Goal: Task Accomplishment & Management: Complete application form

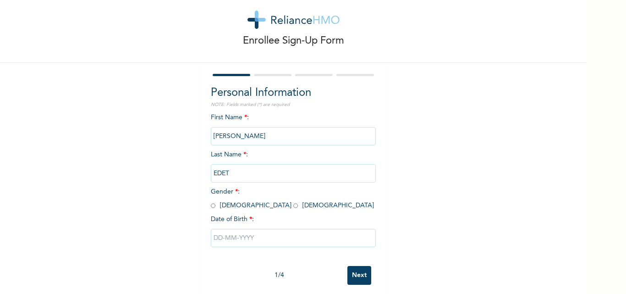
scroll to position [28, 0]
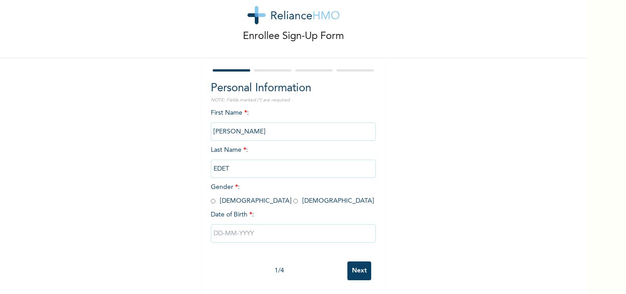
click at [293, 196] on input "radio" at bounding box center [295, 200] width 5 height 9
radio input "true"
click at [234, 224] on input "text" at bounding box center [293, 233] width 165 height 18
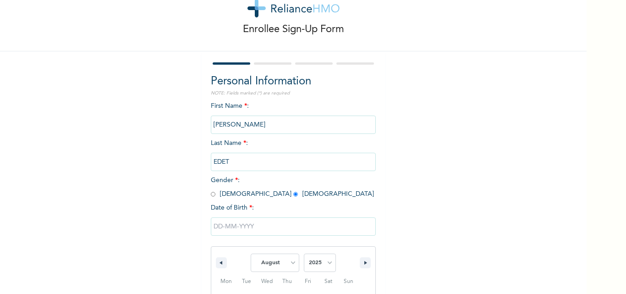
scroll to position [123, 0]
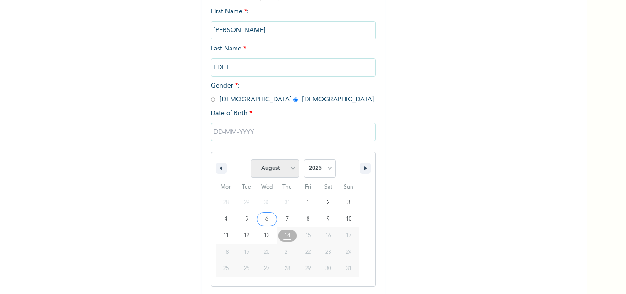
click at [288, 171] on select "January February March April May June July August September October November De…" at bounding box center [275, 168] width 49 height 18
click at [251, 159] on select "January February March April May June July August September October November De…" at bounding box center [275, 168] width 49 height 18
select select "7"
click at [323, 168] on select "2025 2024 2023 2022 2021 2020 2019 2018 2017 2016 2015 2014 2013 2012 2011 2010…" at bounding box center [320, 168] width 32 height 18
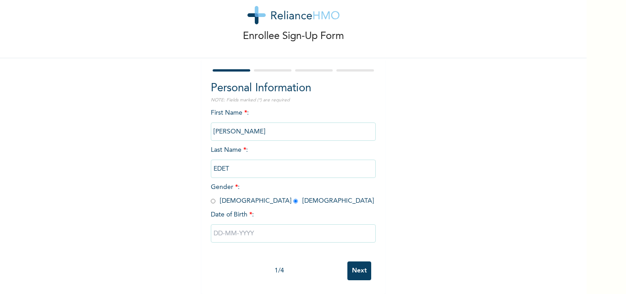
scroll to position [28, 0]
click at [259, 228] on input "text" at bounding box center [293, 233] width 165 height 18
click at [231, 226] on input "text" at bounding box center [293, 233] width 165 height 18
click at [222, 227] on input "text" at bounding box center [293, 233] width 165 height 18
select select "7"
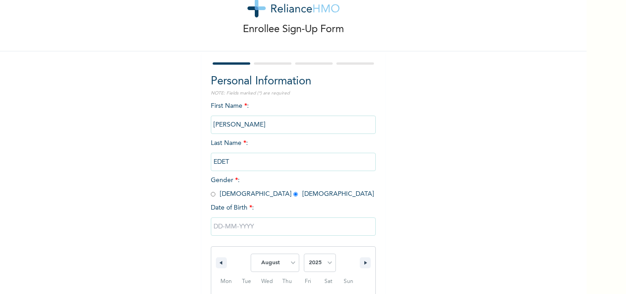
scroll to position [123, 0]
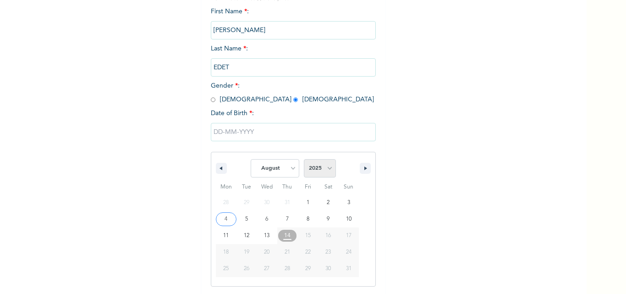
click at [327, 170] on select "2025 2024 2023 2022 2021 2020 2019 2018 2017 2016 2015 2014 2013 2012 2011 2010…" at bounding box center [320, 168] width 32 height 18
select select "2001"
click at [304, 159] on select "2025 2024 2023 2022 2021 2020 2019 2018 2017 2016 2015 2014 2013 2012 2011 2010…" at bounding box center [320, 168] width 32 height 18
click at [288, 168] on select "January February March April May June July August September October November De…" at bounding box center [275, 168] width 49 height 18
select select "8"
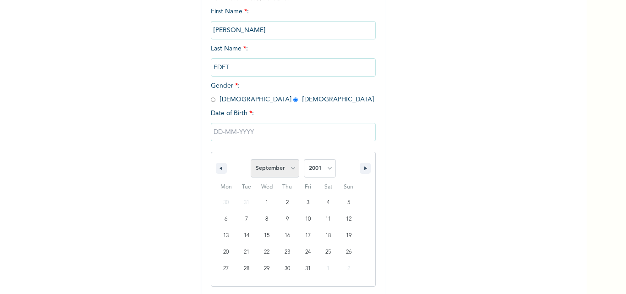
click at [251, 159] on select "January February March April May June July August September October November De…" at bounding box center [275, 168] width 49 height 18
type input "[DATE]"
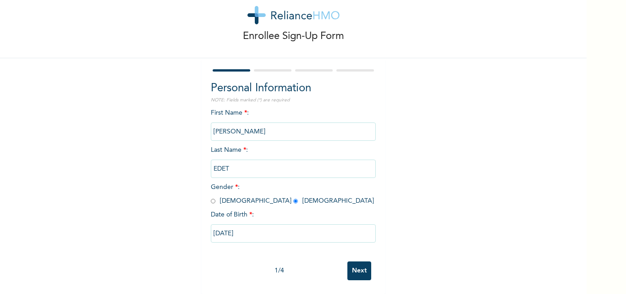
scroll to position [28, 0]
click at [350, 261] on input "Next" at bounding box center [359, 270] width 24 height 19
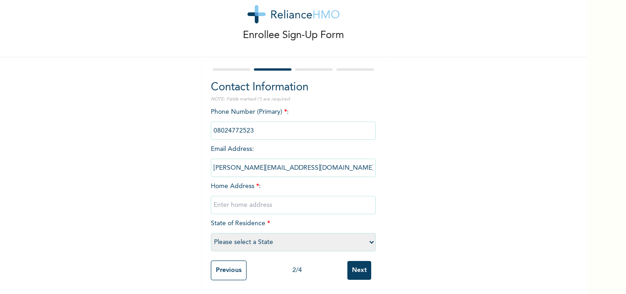
click at [262, 198] on input "text" at bounding box center [293, 205] width 165 height 18
type input "E"
type input "[STREET_ADDRESS]."
click at [271, 233] on select "Please select a State [PERSON_NAME] (FCT) [PERSON_NAME] Ibom [GEOGRAPHIC_DATA] …" at bounding box center [293, 242] width 165 height 18
select select "25"
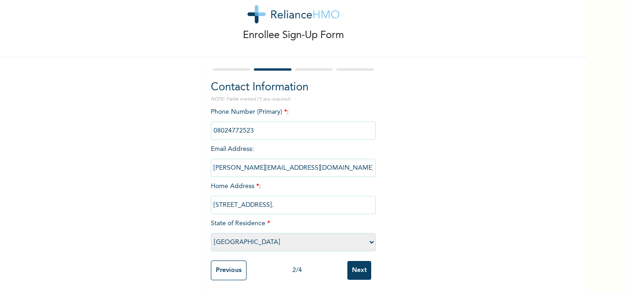
click at [211, 233] on select "Please select a State [PERSON_NAME] (FCT) [PERSON_NAME] Ibom [GEOGRAPHIC_DATA] …" at bounding box center [293, 242] width 165 height 18
click at [285, 215] on div "Phone Number (Primary) * : Email Address : [PERSON_NAME][EMAIL_ADDRESS][DOMAIN_…" at bounding box center [293, 181] width 165 height 148
click at [357, 262] on input "Next" at bounding box center [359, 270] width 24 height 19
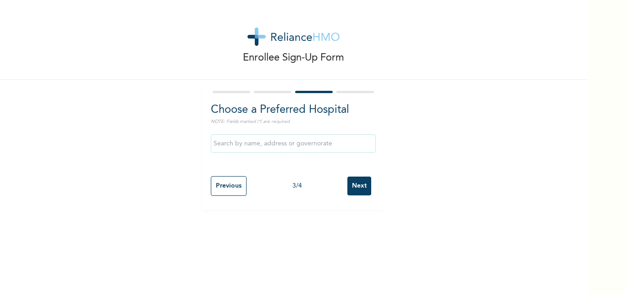
click at [305, 147] on input "text" at bounding box center [293, 143] width 165 height 18
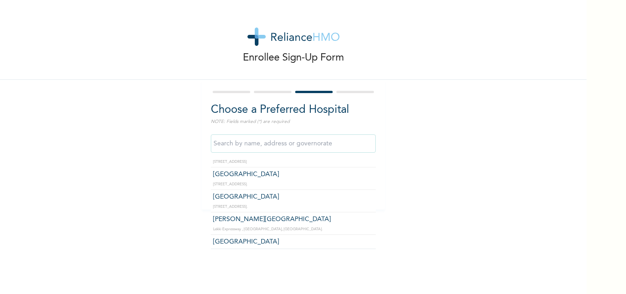
scroll to position [256, 0]
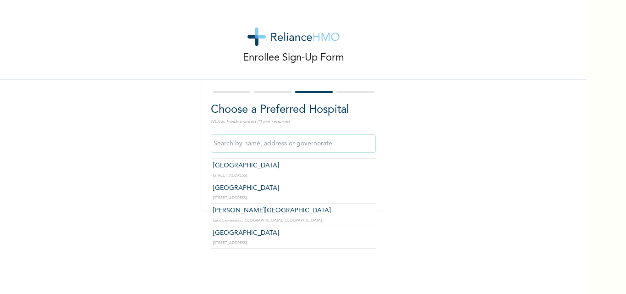
click at [289, 147] on input "text" at bounding box center [293, 143] width 165 height 18
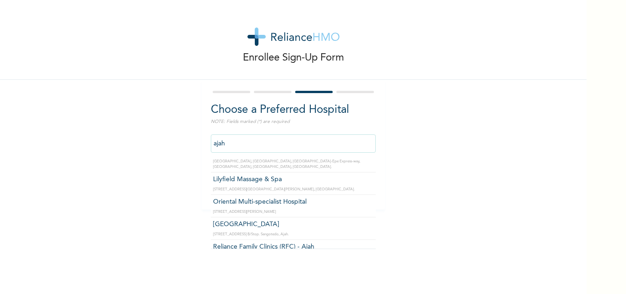
scroll to position [234, 0]
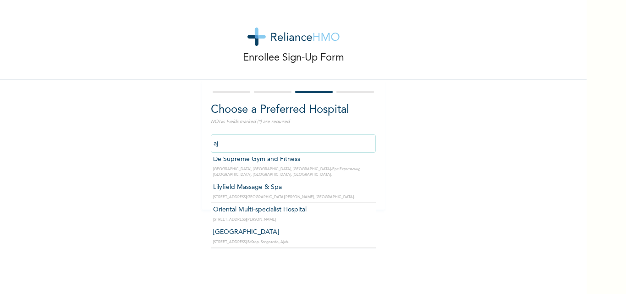
type input "a"
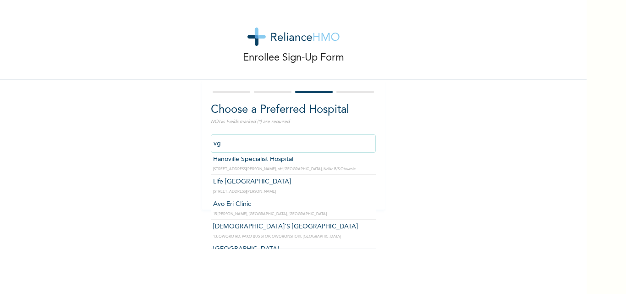
scroll to position [0, 0]
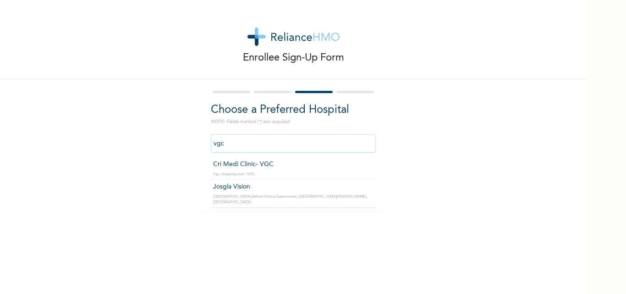
type input "Cri Medi Clinic- VGC"
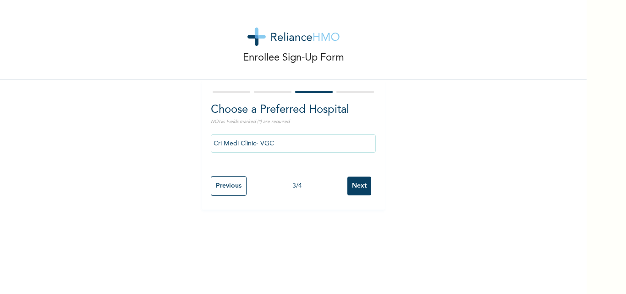
click at [350, 184] on input "Next" at bounding box center [359, 185] width 24 height 19
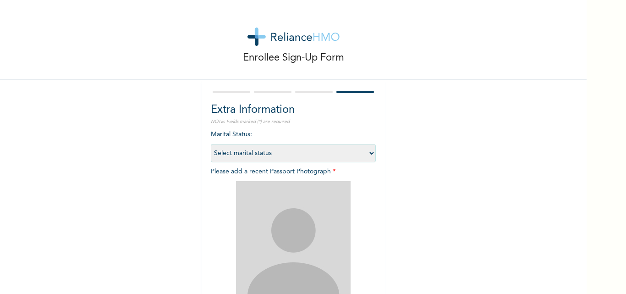
click at [366, 152] on select "Select marital status [DEMOGRAPHIC_DATA] Married [DEMOGRAPHIC_DATA] Widow/[DEMO…" at bounding box center [293, 153] width 165 height 18
click at [211, 144] on select "Select marital status [DEMOGRAPHIC_DATA] Married [DEMOGRAPHIC_DATA] Widow/[DEMO…" at bounding box center [293, 153] width 165 height 18
select select "1"
click at [304, 218] on img at bounding box center [293, 238] width 115 height 115
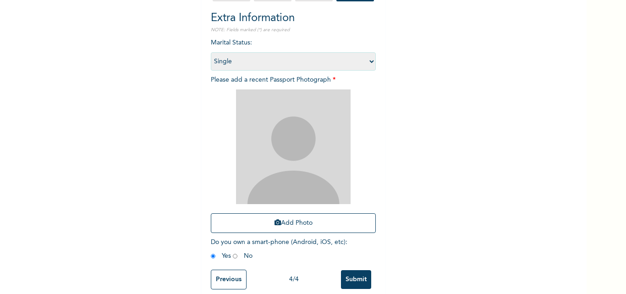
scroll to position [108, 0]
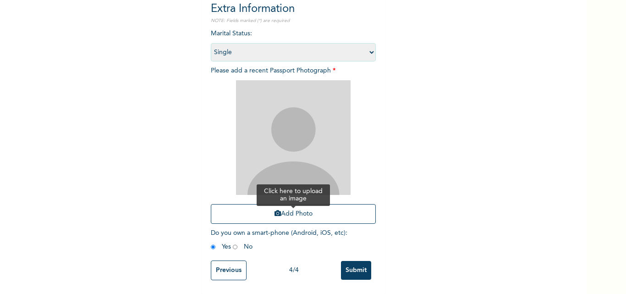
click at [303, 207] on button "Add Photo" at bounding box center [293, 214] width 165 height 20
click at [274, 210] on icon "button" at bounding box center [277, 213] width 6 height 6
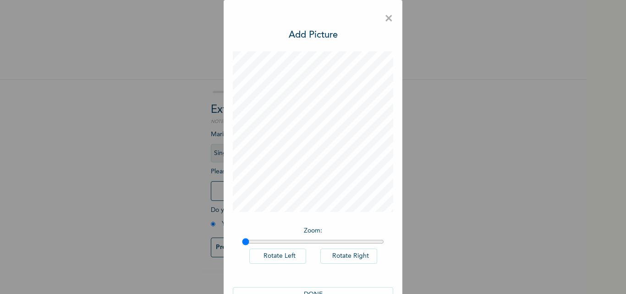
scroll to position [0, 0]
click at [326, 289] on button "DONE" at bounding box center [313, 294] width 160 height 15
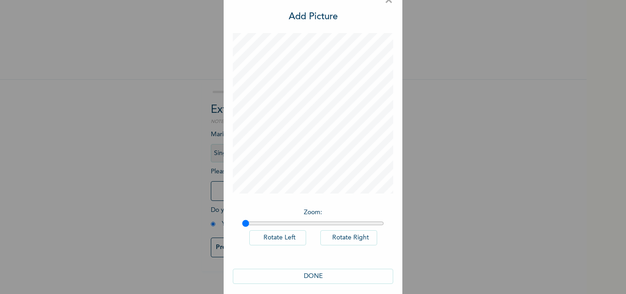
scroll to position [26, 0]
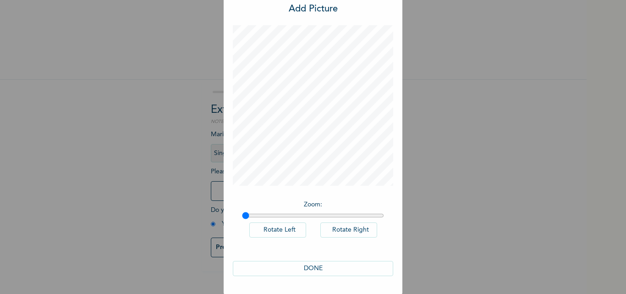
click at [326, 269] on button "DONE" at bounding box center [313, 268] width 160 height 15
click at [307, 268] on button "DONE" at bounding box center [313, 268] width 160 height 15
click at [457, 87] on div "× Add Picture Zoom : Rotate Left Rotate Right DONE" at bounding box center [313, 147] width 626 height 294
click at [120, 214] on div "× Add Picture Zoom : Rotate Left Rotate Right DONE" at bounding box center [313, 147] width 626 height 294
